Goal: Book appointment/travel/reservation

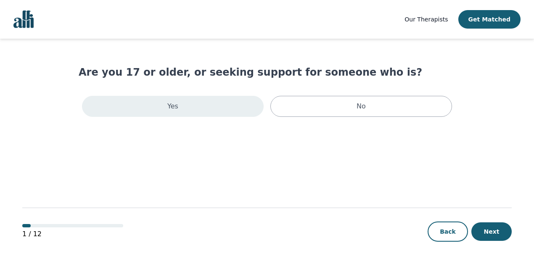
click at [242, 108] on div "Yes" at bounding box center [173, 106] width 182 height 21
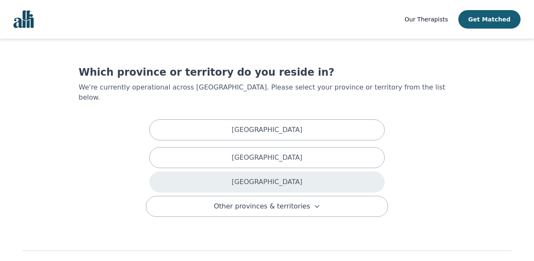
click at [240, 171] on div "[GEOGRAPHIC_DATA]" at bounding box center [266, 181] width 235 height 21
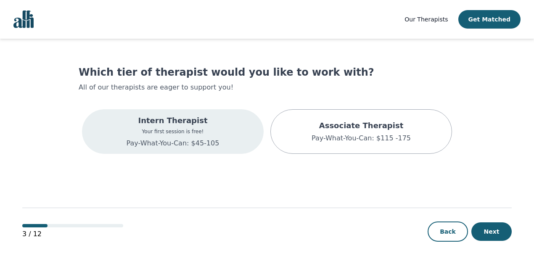
click at [228, 147] on div "Intern Therapist Your first session is free! Pay-What-You-Can: $45-105" at bounding box center [173, 131] width 182 height 45
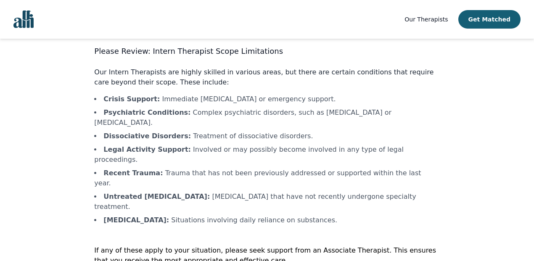
scroll to position [38, 0]
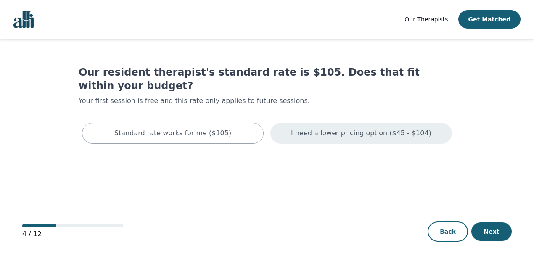
click at [343, 128] on p "I need a lower pricing option ($45 - $104)" at bounding box center [361, 133] width 140 height 10
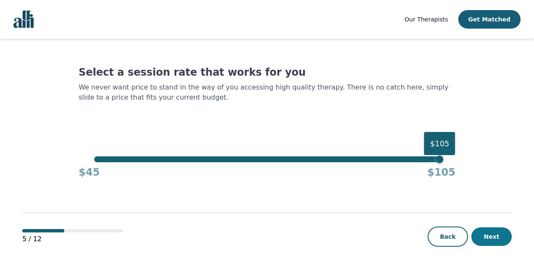
click at [495, 233] on button "Next" at bounding box center [491, 236] width 40 height 18
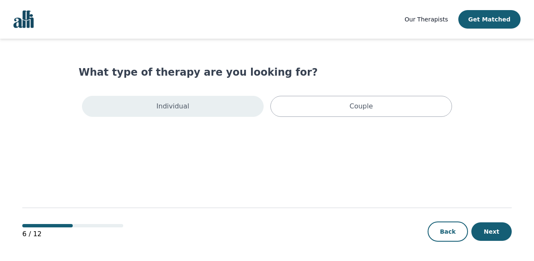
click at [184, 108] on p "Individual" at bounding box center [172, 106] width 33 height 10
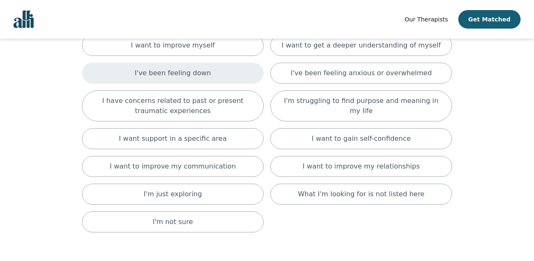
scroll to position [83, 0]
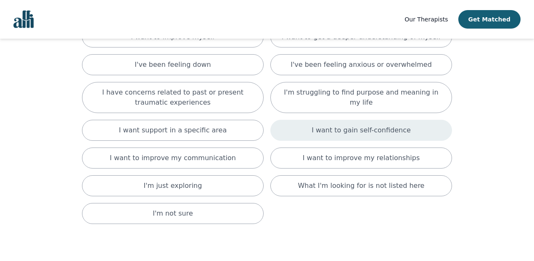
click at [343, 132] on p "I want to gain self-confidence" at bounding box center [360, 130] width 99 height 10
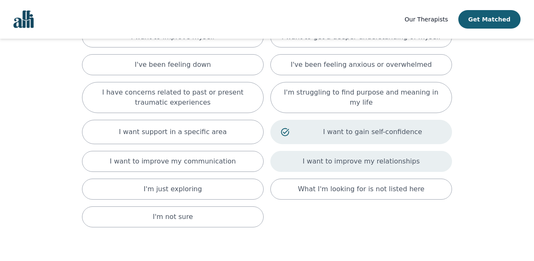
click at [325, 162] on p "I want to improve my relationships" at bounding box center [361, 161] width 117 height 10
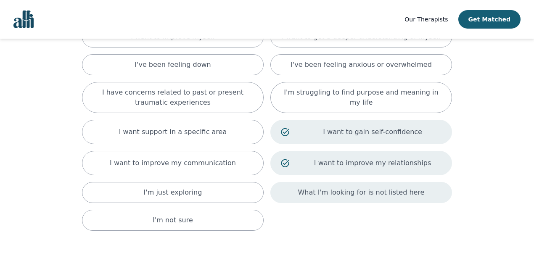
click at [320, 192] on p "What I'm looking for is not listed here" at bounding box center [361, 192] width 126 height 10
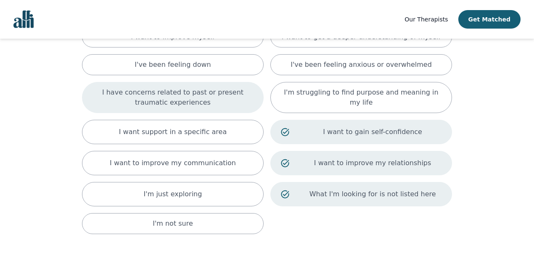
click at [201, 92] on p "I have concerns related to past or present traumatic experiences" at bounding box center [172, 97] width 161 height 20
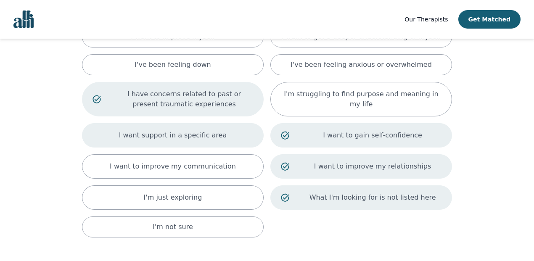
click at [186, 134] on p "I want support in a specific area" at bounding box center [173, 135] width 108 height 10
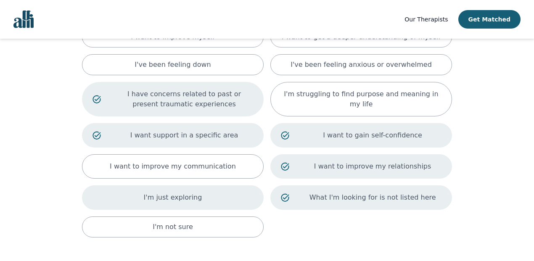
click at [173, 192] on div "I'm just exploring" at bounding box center [173, 197] width 182 height 24
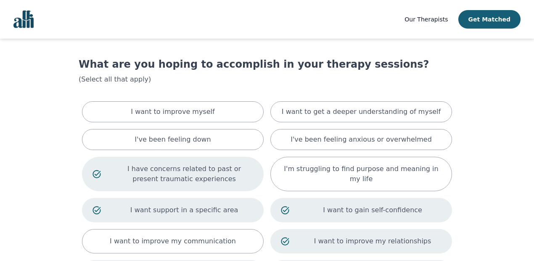
scroll to position [0, 0]
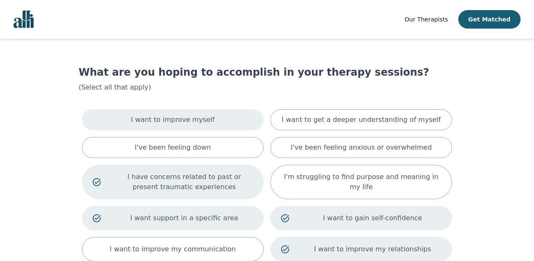
click at [184, 119] on p "I want to improve myself" at bounding box center [173, 120] width 84 height 10
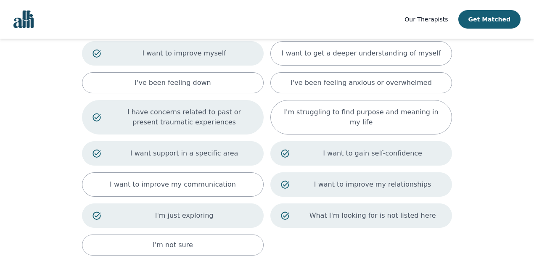
scroll to position [154, 0]
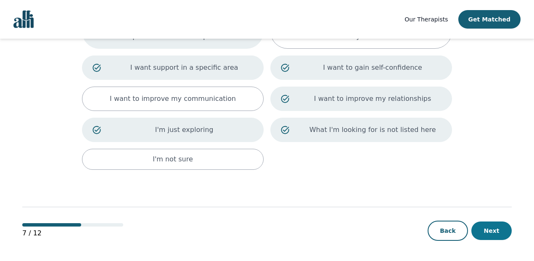
click at [497, 234] on button "Next" at bounding box center [491, 230] width 40 height 18
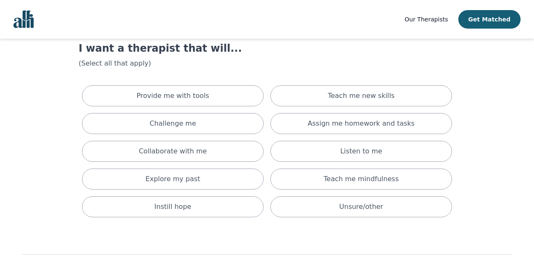
scroll to position [25, 0]
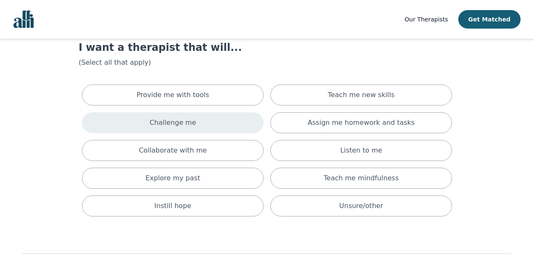
click at [219, 132] on div "Challenge me" at bounding box center [173, 122] width 182 height 21
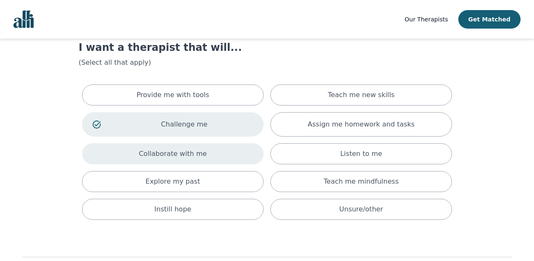
click at [217, 152] on div "Collaborate with me" at bounding box center [173, 153] width 182 height 21
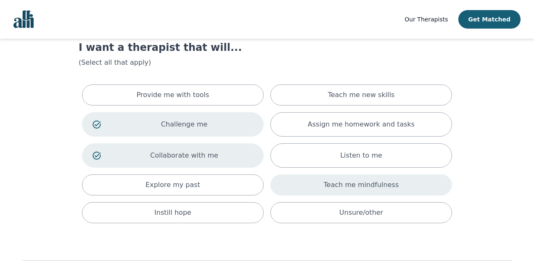
click at [348, 184] on p "Teach me mindfulness" at bounding box center [361, 185] width 75 height 10
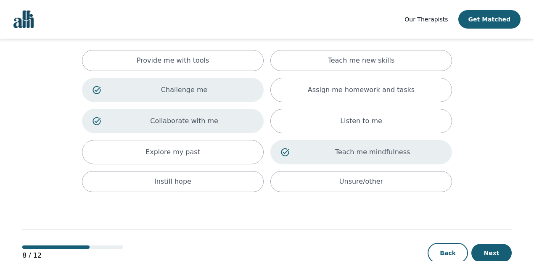
scroll to position [82, 0]
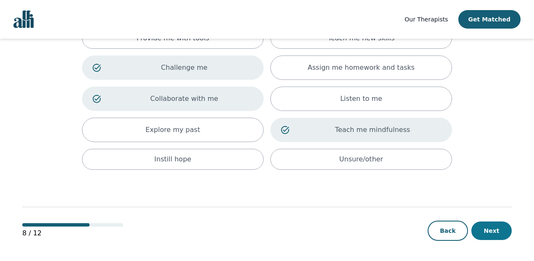
click at [498, 228] on button "Next" at bounding box center [491, 230] width 40 height 18
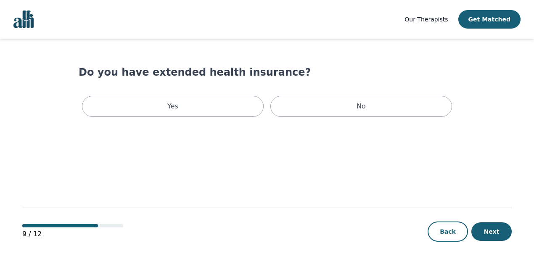
click at [392, 118] on main "Do you have extended health insurance? Yes No 9 / 12 Back Next" at bounding box center [266, 150] width 489 height 223
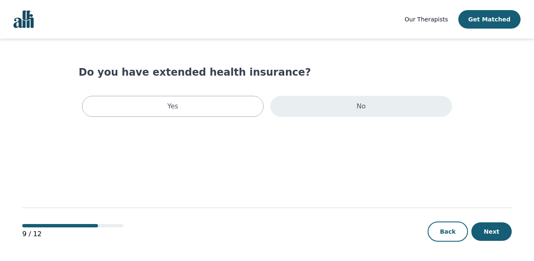
click at [389, 110] on div "No" at bounding box center [361, 106] width 182 height 21
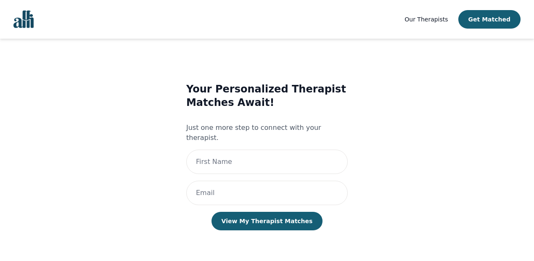
scroll to position [1, 0]
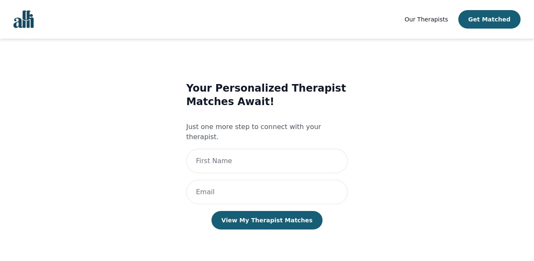
click at [422, 16] on span "Our Therapists" at bounding box center [425, 19] width 43 height 7
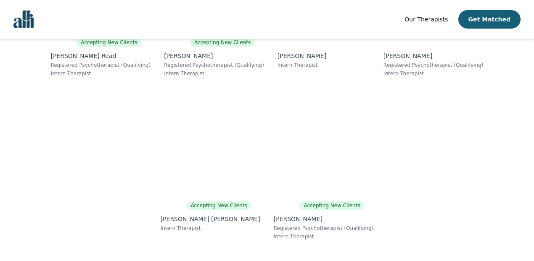
scroll to position [6496, 0]
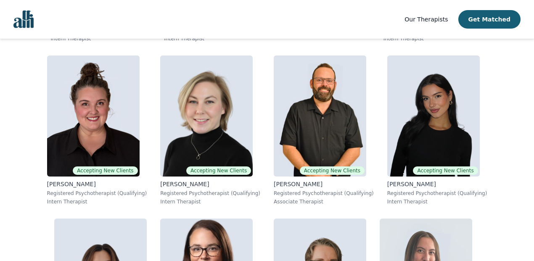
scroll to position [0, 0]
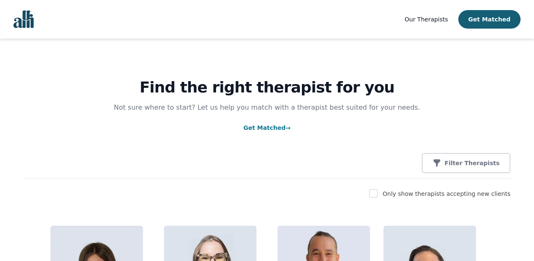
click at [22, 24] on img "Global" at bounding box center [23, 20] width 20 height 18
